Goal: Register for event/course

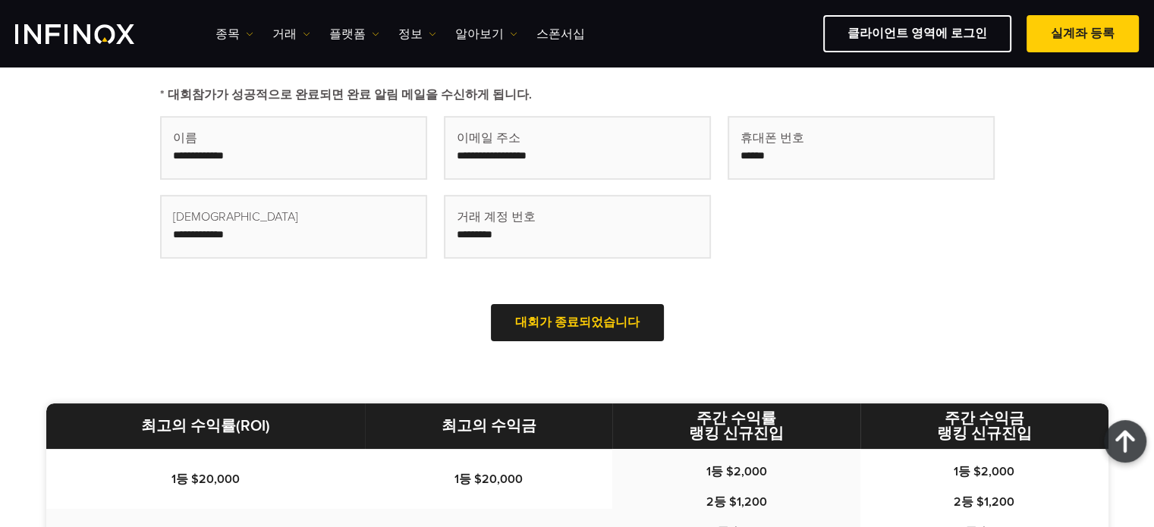
scroll to position [455, 0]
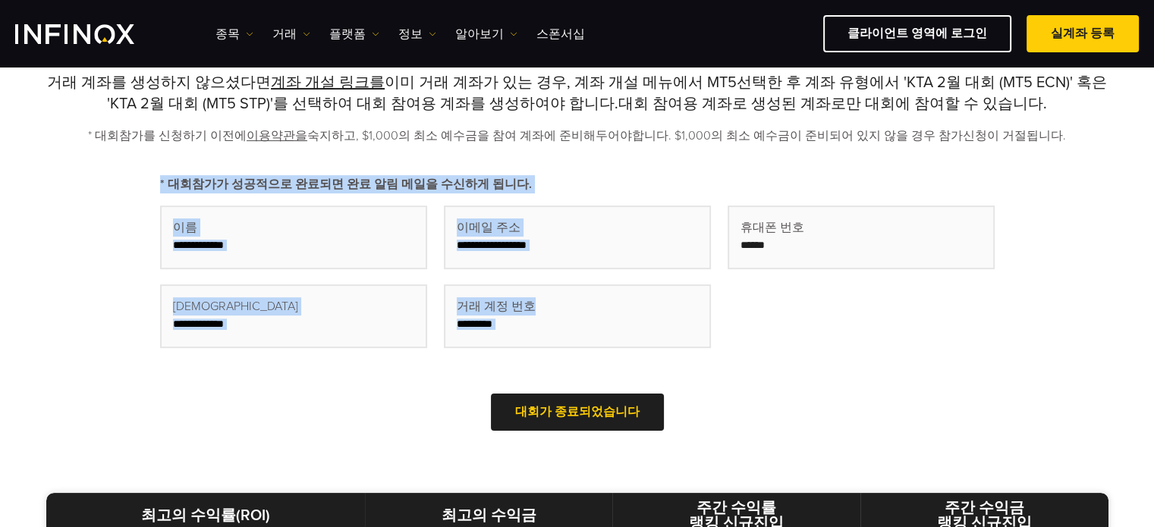
drag, startPoint x: 146, startPoint y: 185, endPoint x: 850, endPoint y: 357, distance: 725.3
click at [850, 357] on div "대회에 참가하기 위해서는 대회 참여용 MetaTrader 5 거래 계좌가 있어야 합니다. 거래 계좌를 생성하지 않으셨다면 계좌 개설 링크를 이…" at bounding box center [577, 230] width 1092 height 413
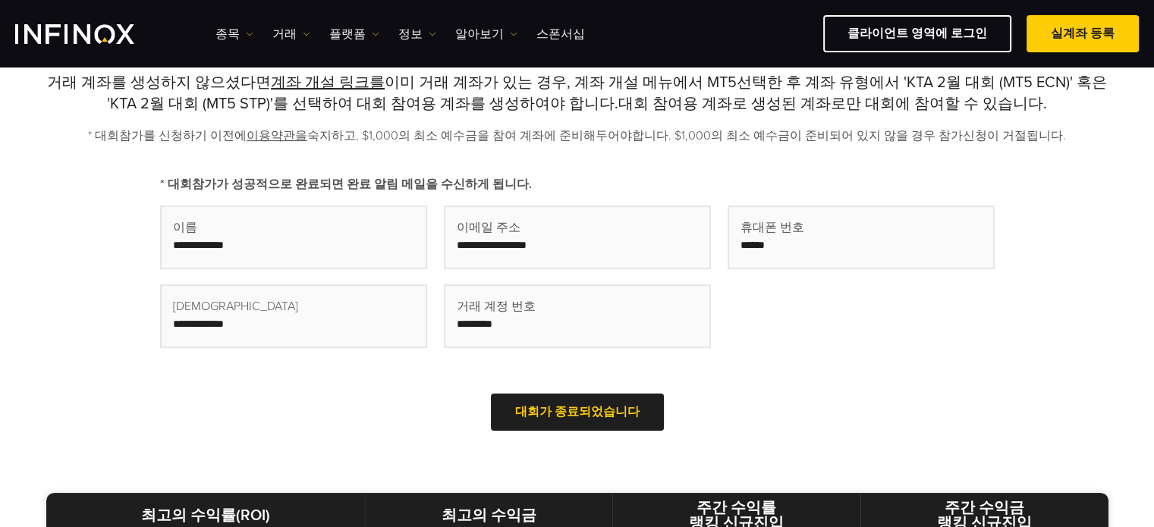
click at [852, 369] on div "First Name (Required) Last Name (Required) Email (Required) Trading Account num…" at bounding box center [577, 305] width 835 height 261
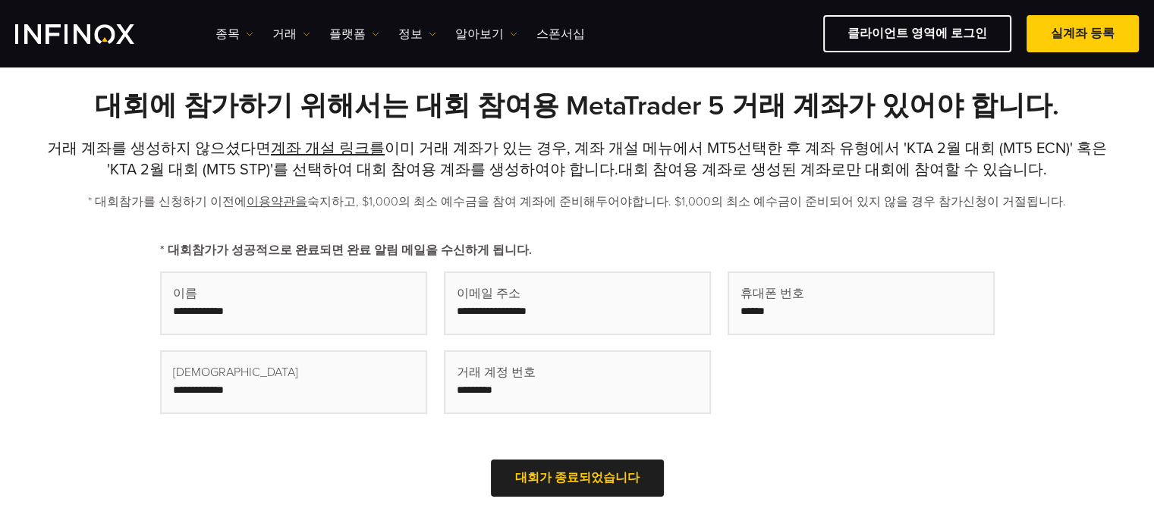
scroll to position [303, 0]
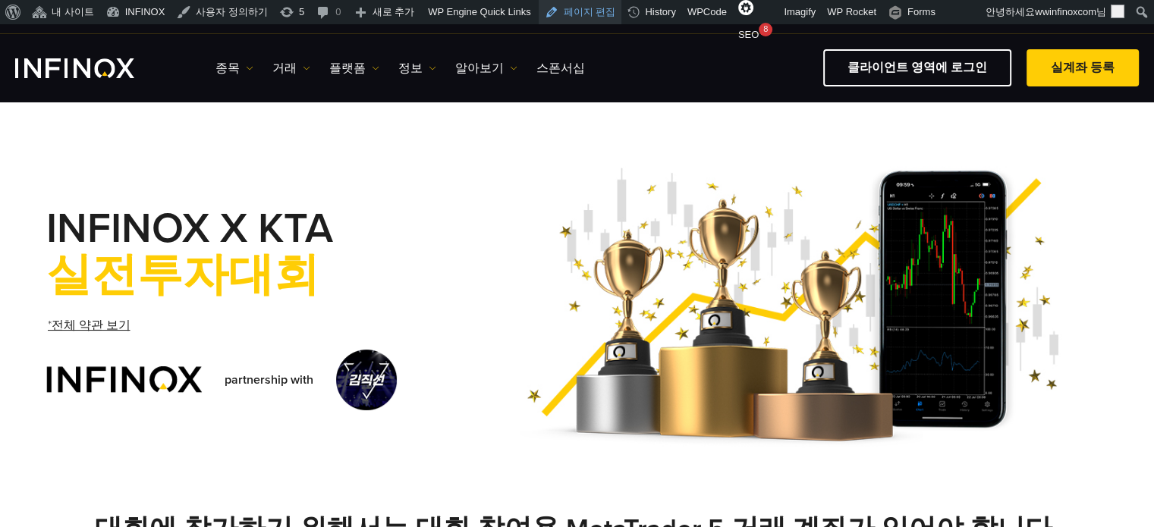
click at [558, 3] on link "페이지 편집" at bounding box center [580, 12] width 83 height 24
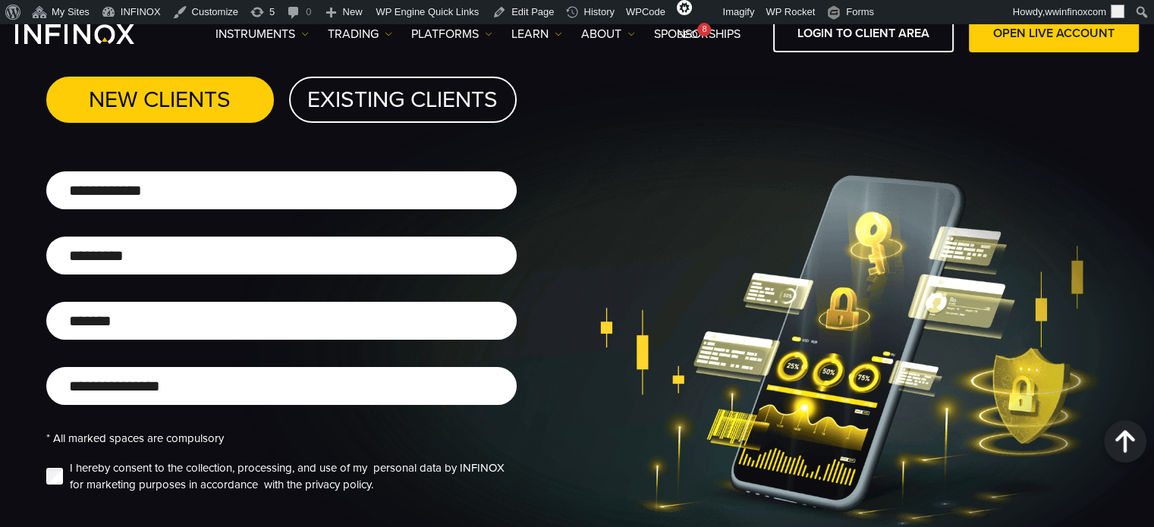
scroll to position [1062, 0]
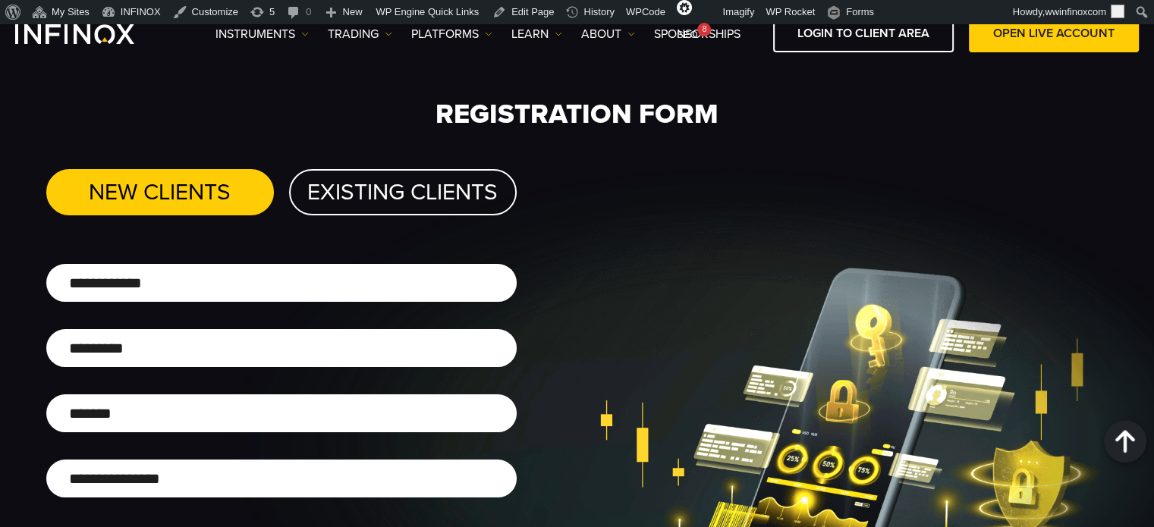
click at [401, 184] on div "Existing Clients" at bounding box center [403, 192] width 228 height 46
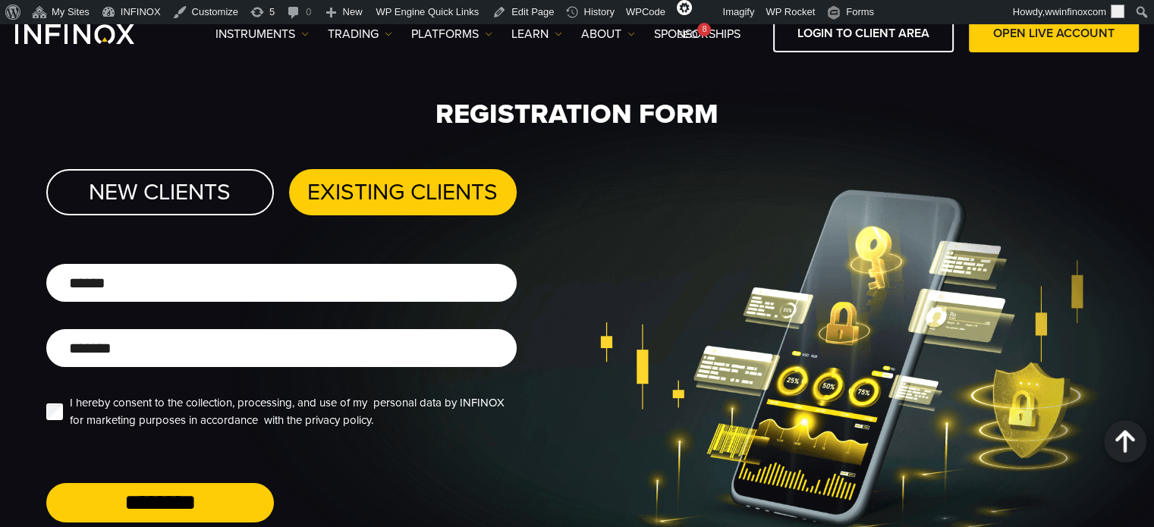
click at [146, 186] on div "New Clients" at bounding box center [160, 192] width 228 height 46
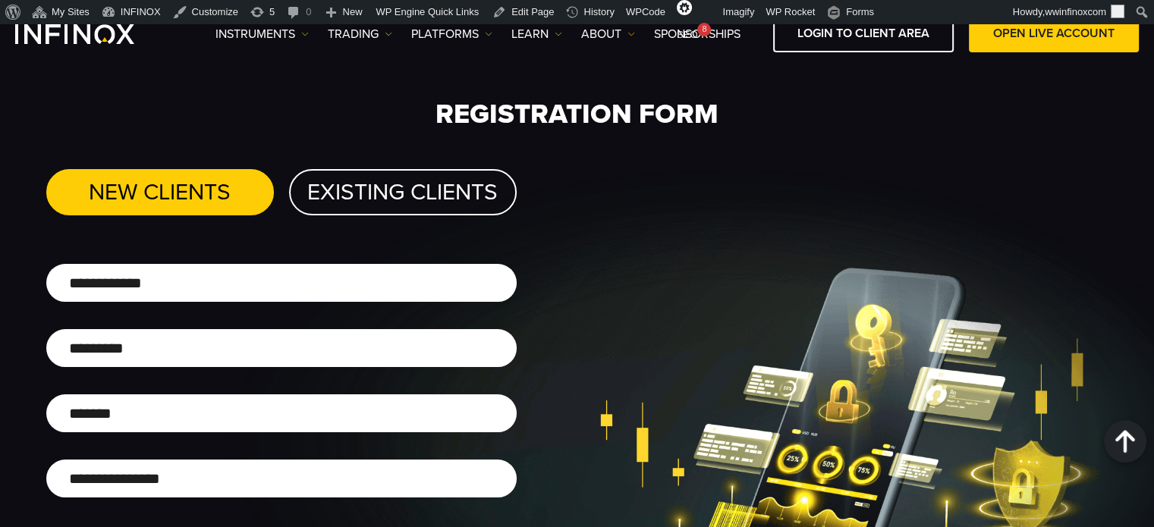
click at [341, 190] on div "Existing Clients" at bounding box center [403, 192] width 228 height 46
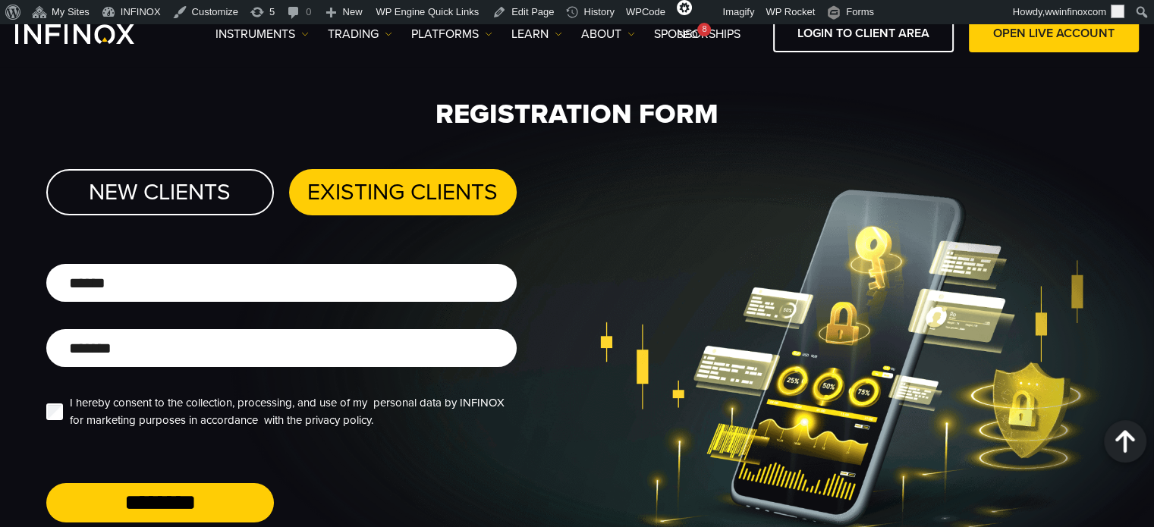
click at [174, 187] on div "New Clients" at bounding box center [160, 192] width 228 height 46
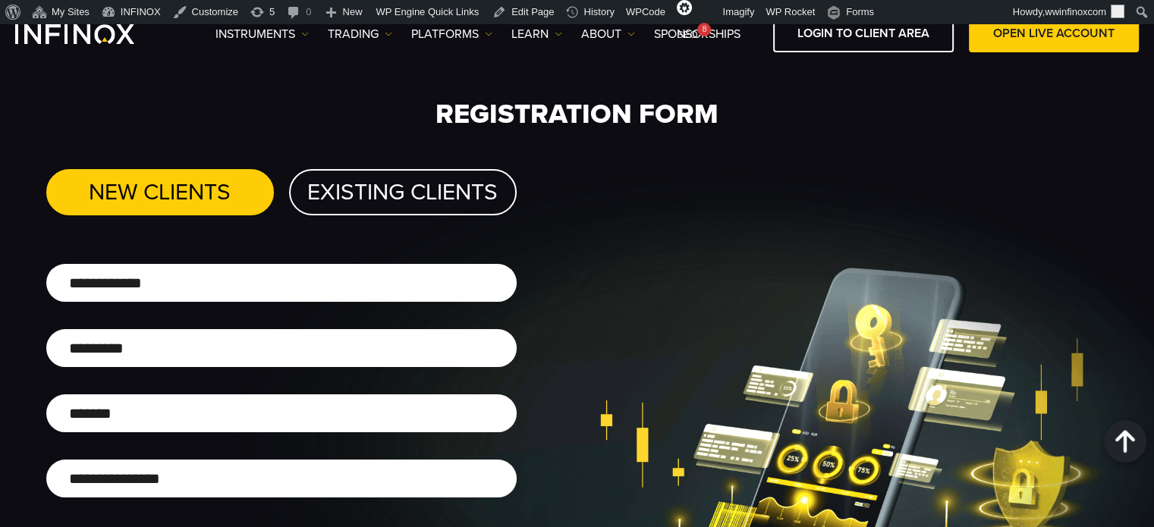
click at [370, 194] on div "Existing Clients" at bounding box center [403, 192] width 228 height 46
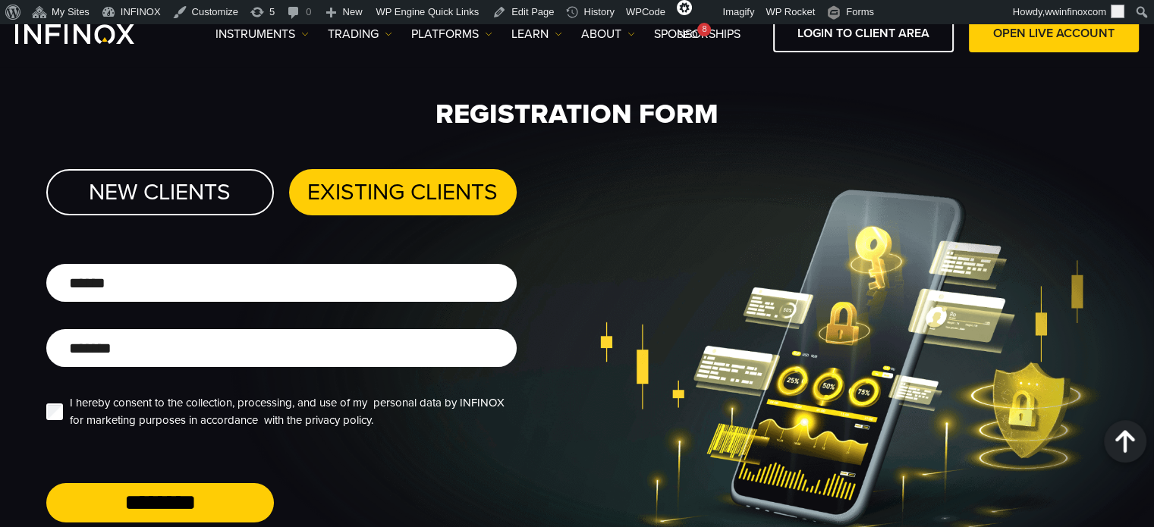
click at [183, 184] on div "New Clients" at bounding box center [160, 192] width 228 height 46
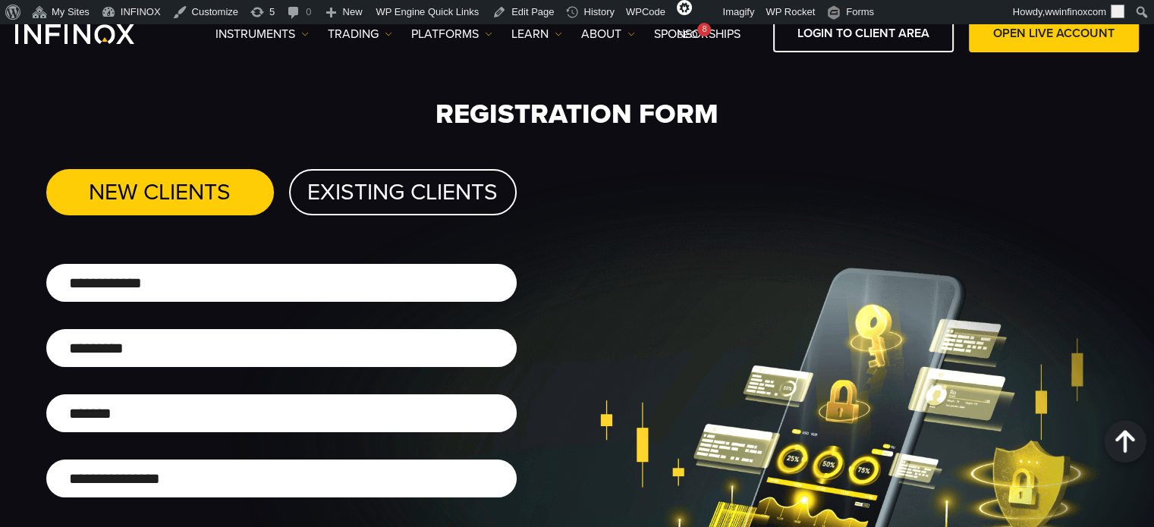
click at [403, 199] on div "Existing Clients" at bounding box center [403, 192] width 228 height 46
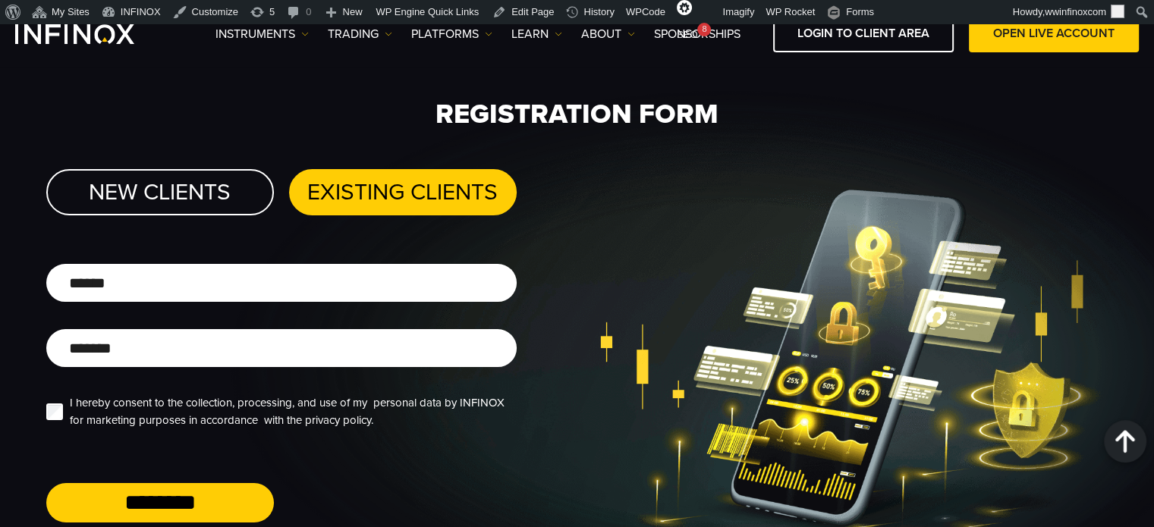
click at [194, 183] on div "New Clients" at bounding box center [160, 192] width 228 height 46
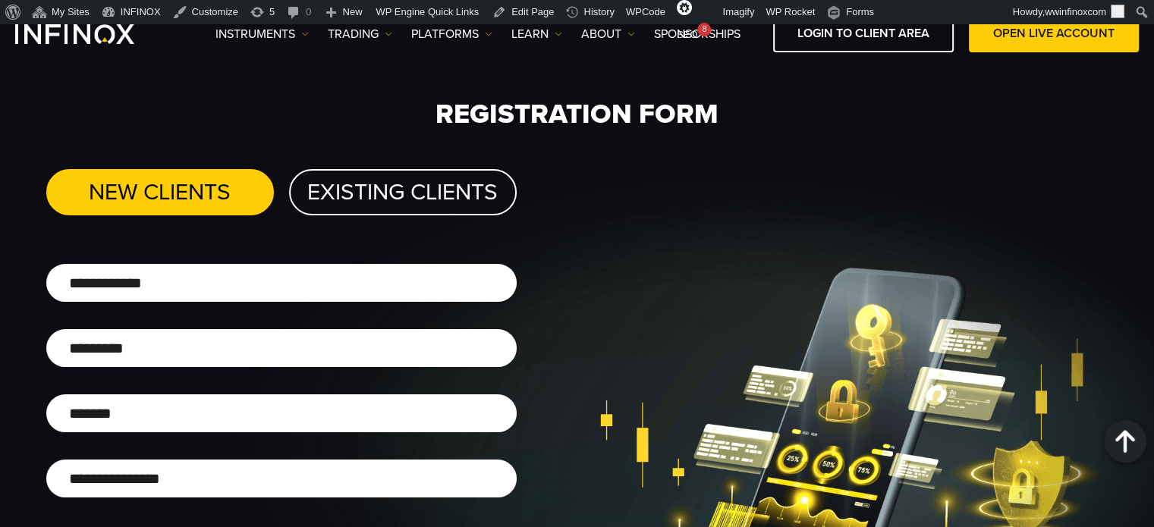
click at [398, 196] on div "Existing Clients" at bounding box center [403, 192] width 228 height 46
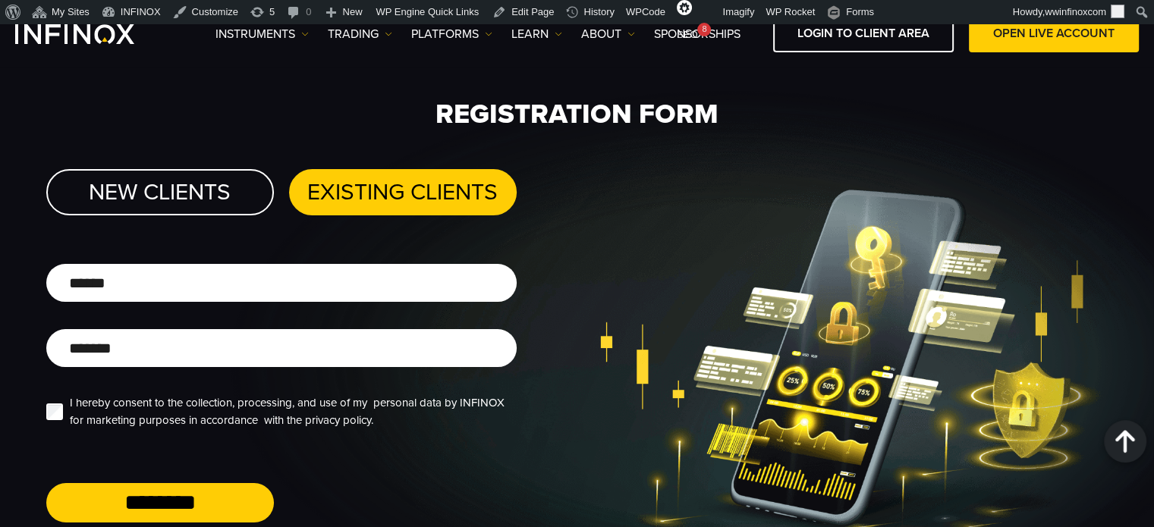
click at [177, 181] on div "New Clients" at bounding box center [160, 192] width 228 height 46
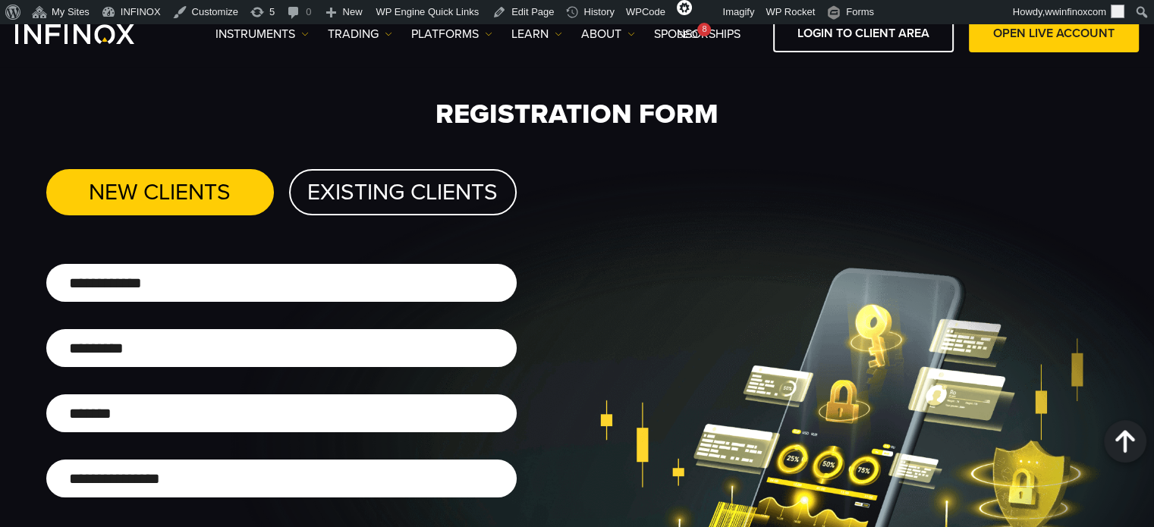
click at [353, 195] on div "Existing Clients" at bounding box center [403, 192] width 228 height 46
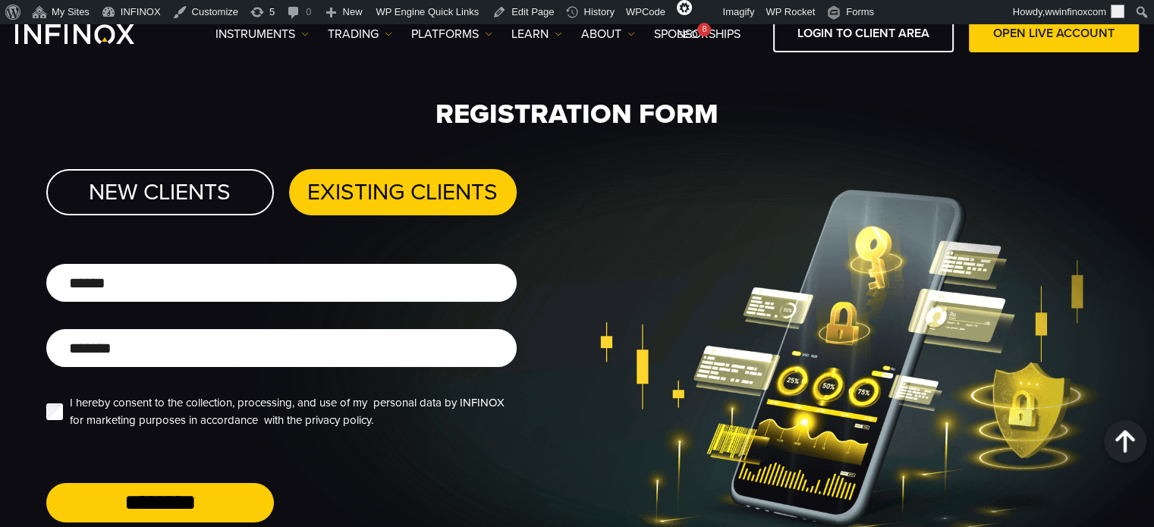
click at [212, 178] on div "New Clients" at bounding box center [160, 192] width 228 height 46
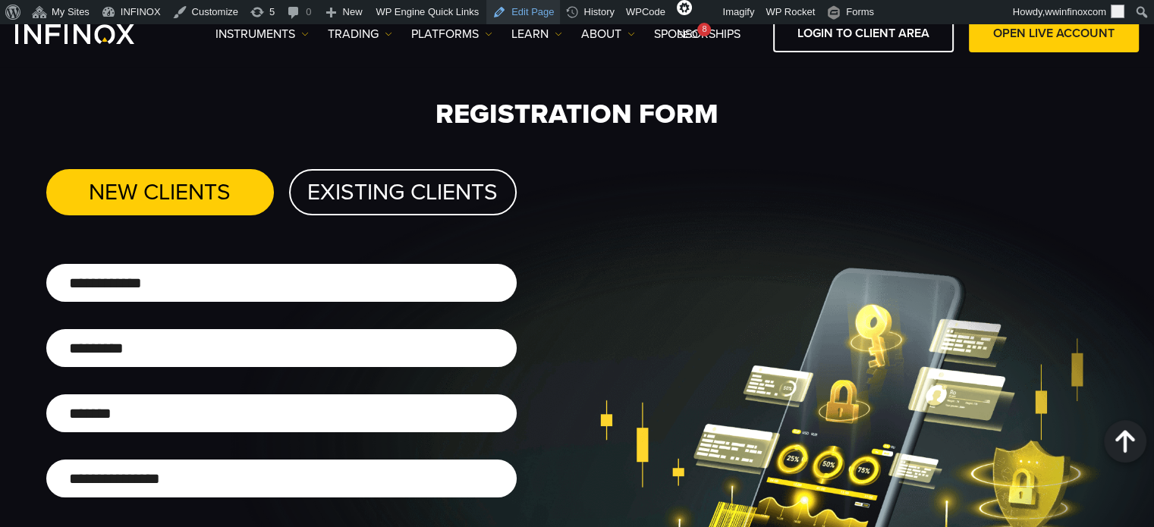
click at [508, 17] on link "Edit Page" at bounding box center [523, 12] width 74 height 24
